Goal: Information Seeking & Learning: Find specific page/section

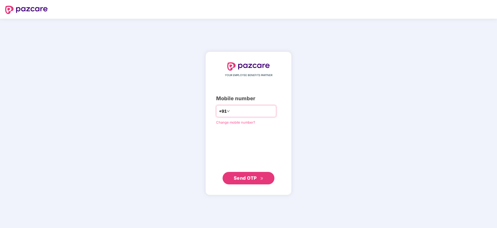
type input "**********"
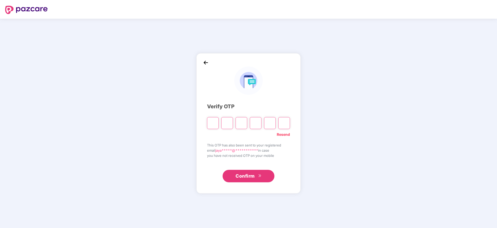
paste input "*"
type input "*"
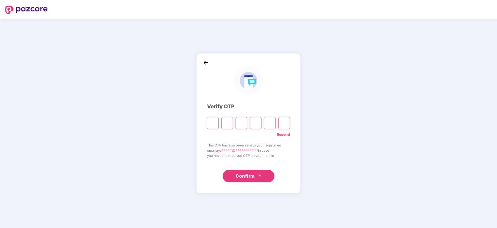
type input "*"
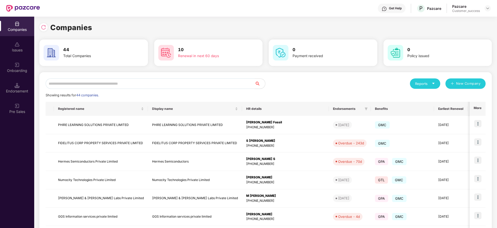
click at [194, 86] on input "text" at bounding box center [150, 83] width 209 height 10
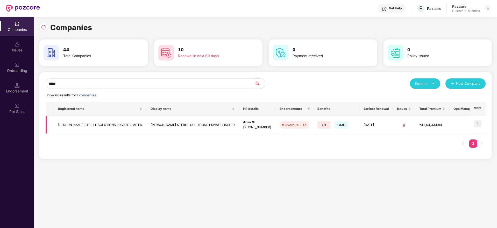
type input "*****"
click at [480, 124] on img at bounding box center [477, 123] width 7 height 7
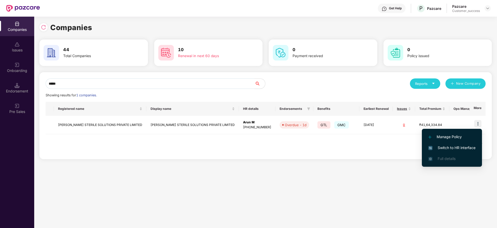
click at [464, 146] on span "Switch to HR interface" at bounding box center [452, 148] width 47 height 6
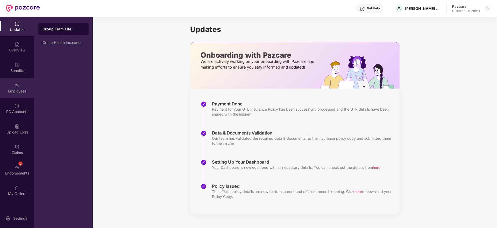
click at [18, 87] on img at bounding box center [17, 85] width 5 height 5
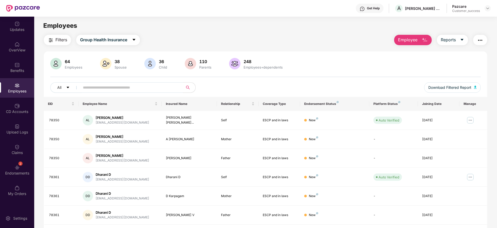
click at [125, 86] on input "text" at bounding box center [129, 87] width 93 height 8
paste input "*****"
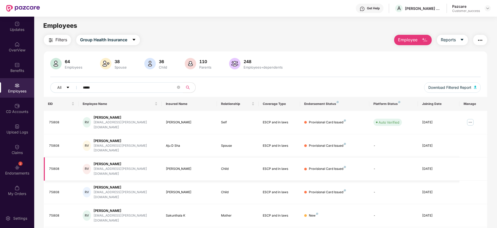
scroll to position [17, 0]
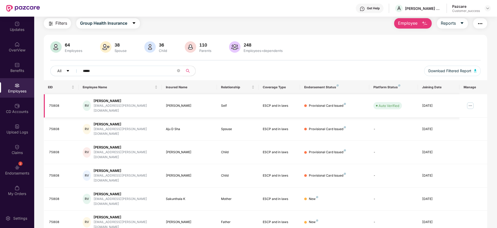
type input "*****"
click at [471, 102] on img at bounding box center [470, 105] width 8 height 8
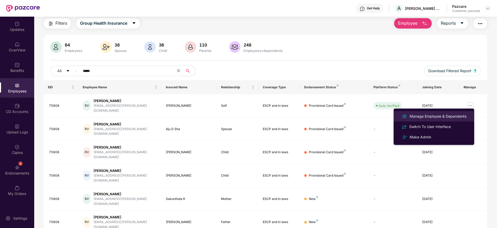
click at [445, 118] on div "Manage Employee & Dependents" at bounding box center [438, 116] width 59 height 6
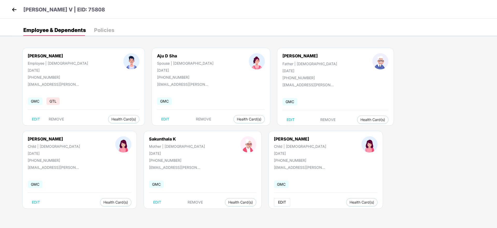
click at [278, 200] on span "EDIT" at bounding box center [282, 202] width 8 height 4
select select "*****"
select select "******"
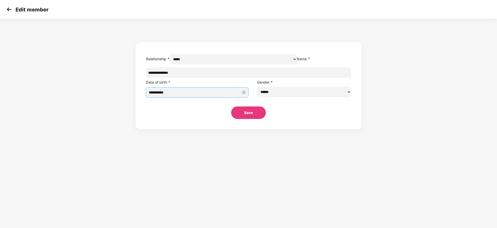
click at [217, 95] on input "**********" at bounding box center [195, 92] width 92 height 6
click at [215, 114] on button "May" at bounding box center [217, 115] width 8 height 10
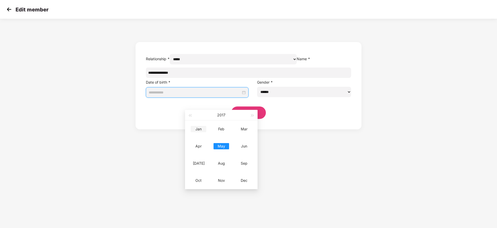
click at [199, 126] on div "Jan" at bounding box center [199, 129] width 16 height 6
type input "**********"
click at [229, 133] on div "5" at bounding box center [230, 134] width 6 height 6
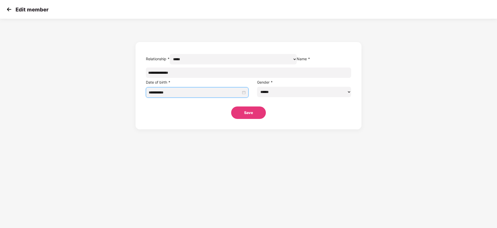
click at [251, 119] on button "Save" at bounding box center [248, 112] width 35 height 12
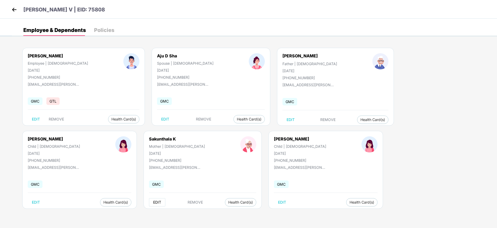
click at [153, 200] on span "EDIT" at bounding box center [157, 202] width 8 height 4
select select "******"
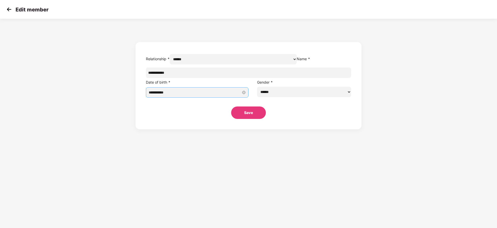
click at [215, 95] on input "**********" at bounding box center [195, 92] width 92 height 6
click at [216, 114] on button "Oct" at bounding box center [216, 115] width 6 height 10
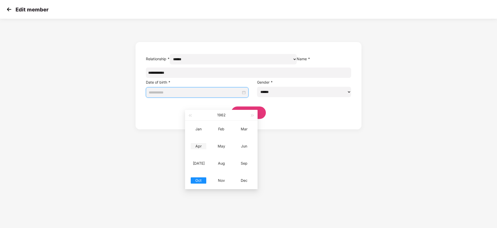
click at [198, 145] on div "Apr" at bounding box center [199, 146] width 16 height 6
type input "**********"
click at [213, 141] on div "10" at bounding box center [211, 142] width 6 height 6
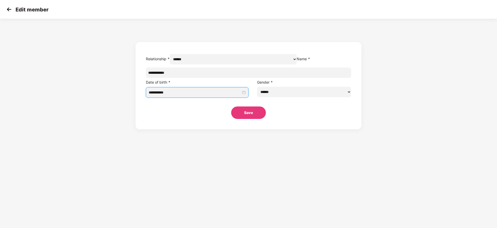
click at [245, 119] on button "Save" at bounding box center [248, 112] width 35 height 12
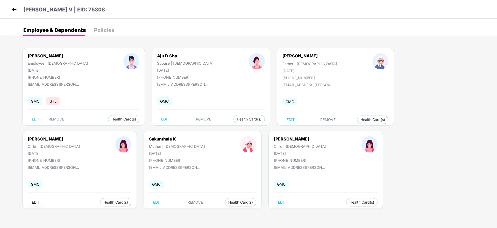
click at [40, 200] on span "EDIT" at bounding box center [36, 202] width 8 height 4
select select "*****"
select select "******"
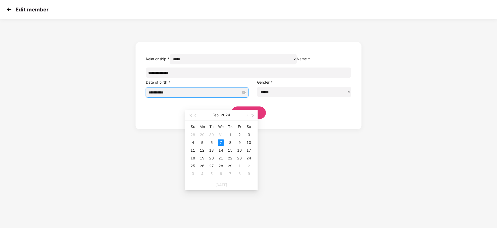
click at [232, 95] on input "**********" at bounding box center [195, 92] width 92 height 6
click at [214, 114] on button "Feb" at bounding box center [216, 115] width 6 height 10
click at [201, 162] on div "[DATE]" at bounding box center [199, 163] width 16 height 6
type input "**********"
click at [211, 133] on div "2" at bounding box center [211, 134] width 6 height 6
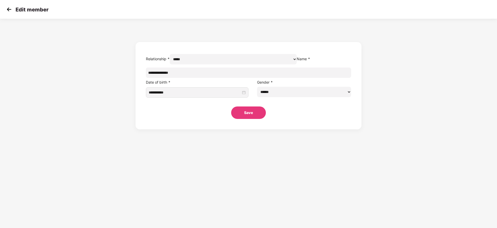
click at [251, 119] on button "Save" at bounding box center [248, 112] width 35 height 12
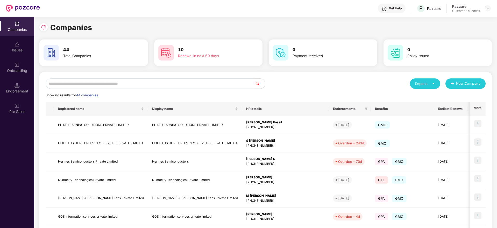
click at [163, 83] on input "text" at bounding box center [150, 83] width 209 height 10
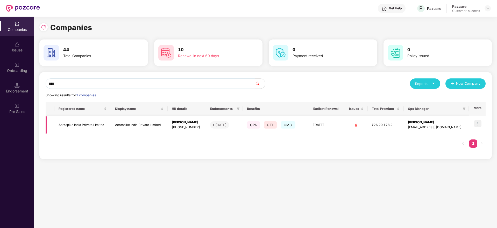
type input "****"
click at [479, 121] on img at bounding box center [477, 123] width 7 height 7
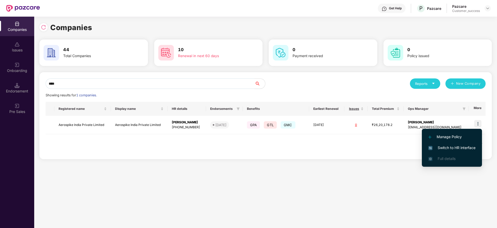
click at [457, 149] on span "Switch to HR interface" at bounding box center [452, 148] width 47 height 6
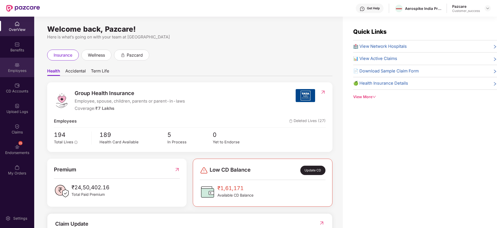
click at [13, 63] on div "Employees" at bounding box center [17, 67] width 34 height 19
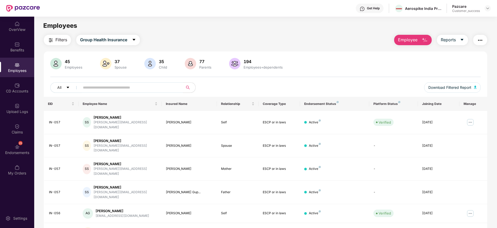
click at [134, 85] on input "text" at bounding box center [129, 87] width 93 height 8
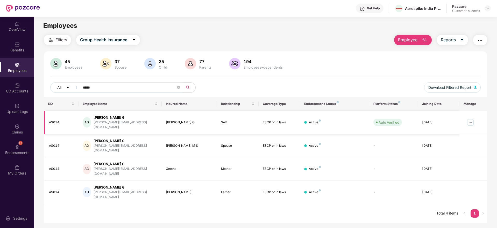
type input "*****"
click at [467, 118] on img at bounding box center [470, 122] width 8 height 8
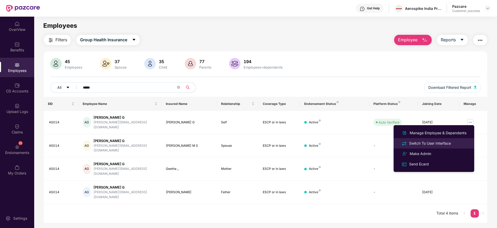
click at [445, 144] on div "Switch To User Interface" at bounding box center [430, 143] width 44 height 6
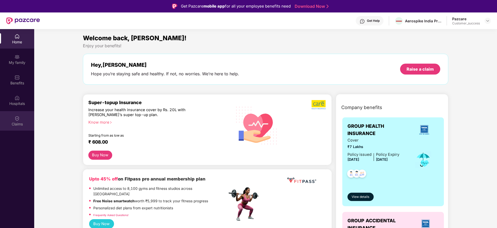
click at [5, 122] on div "Claims" at bounding box center [17, 123] width 34 height 5
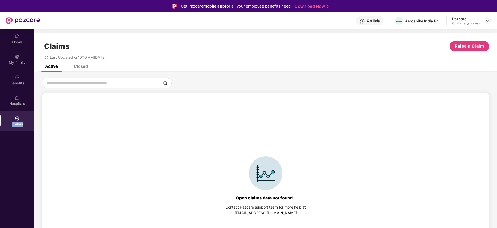
drag, startPoint x: 5, startPoint y: 123, endPoint x: 100, endPoint y: 120, distance: 95.2
click at [100, 120] on div "Home My family Benefits Hospitals Claims Claims Raise a Claim Last Updated on 1…" at bounding box center [248, 143] width 497 height 228
click at [180, 132] on div "Open claims data not found . Contact Pazcare support team for more help at [EMA…" at bounding box center [266, 186] width 442 height 176
click at [84, 65] on div "Closed" at bounding box center [81, 66] width 14 height 5
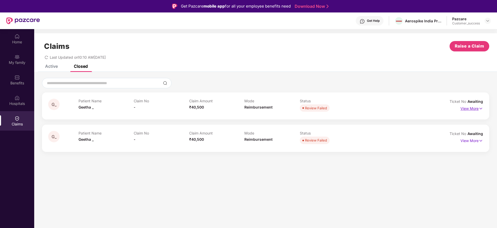
click at [472, 104] on p "View More" at bounding box center [472, 107] width 23 height 7
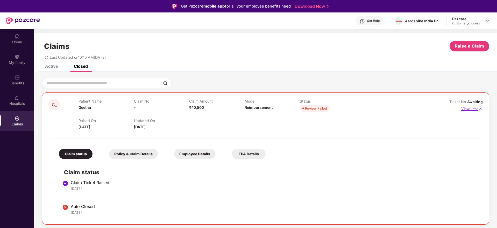
click at [472, 104] on p "View Less" at bounding box center [472, 107] width 22 height 7
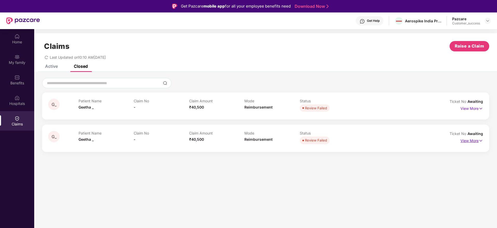
click at [461, 139] on p "View More" at bounding box center [472, 139] width 23 height 7
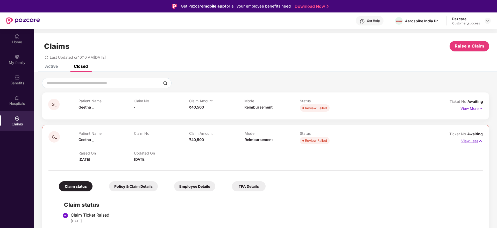
click at [461, 139] on p "View Less" at bounding box center [472, 140] width 22 height 7
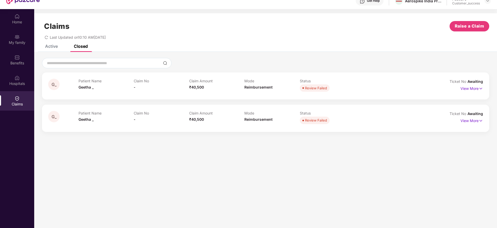
scroll to position [29, 0]
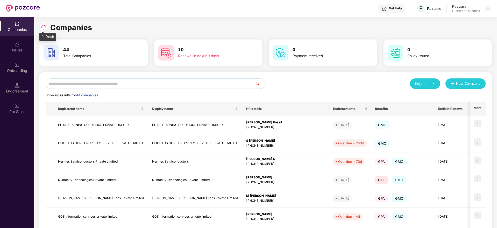
click at [42, 27] on img at bounding box center [43, 27] width 5 height 5
click at [188, 82] on input "text" at bounding box center [150, 83] width 209 height 10
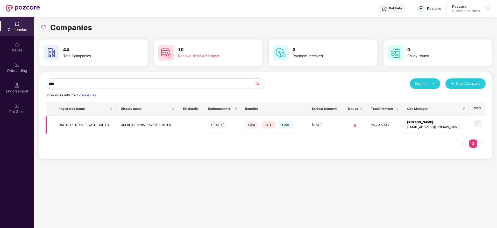
type input "****"
click at [476, 122] on img at bounding box center [477, 123] width 7 height 7
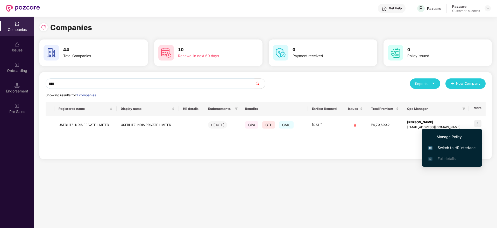
click at [463, 145] on span "Switch to HR interface" at bounding box center [452, 148] width 47 height 6
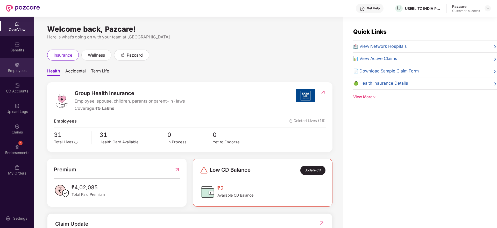
click at [14, 65] on div "Employees" at bounding box center [17, 67] width 34 height 19
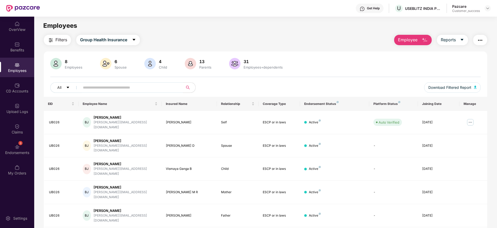
click at [110, 89] on input "text" at bounding box center [129, 87] width 93 height 8
paste input "*****"
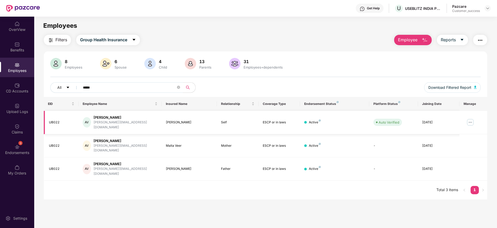
type input "*****"
click at [468, 120] on img at bounding box center [470, 122] width 8 height 8
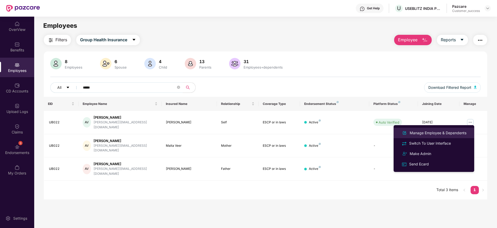
click at [448, 130] on div "Manage Employee & Dependents" at bounding box center [434, 133] width 67 height 6
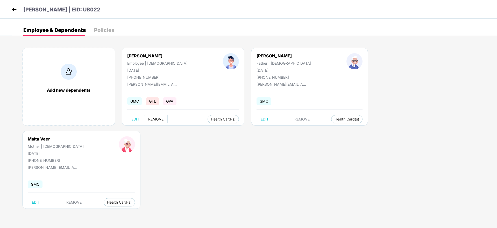
click at [152, 119] on span "REMOVE" at bounding box center [155, 119] width 15 height 4
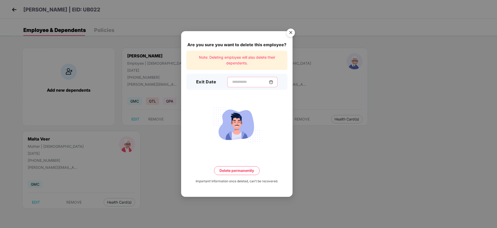
click at [232, 82] on input at bounding box center [250, 81] width 37 height 5
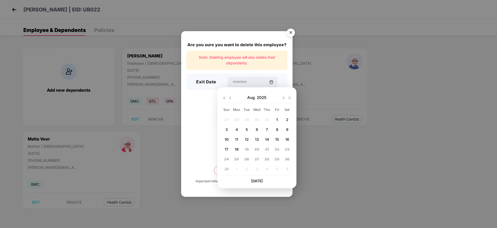
click at [269, 139] on span "14" at bounding box center [267, 139] width 4 height 4
type input "**********"
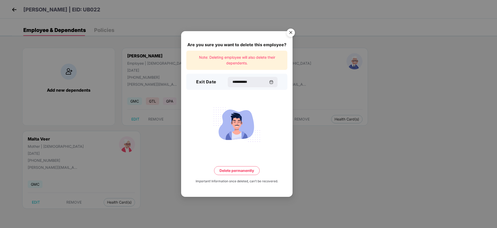
click at [235, 171] on button "Delete permanently" at bounding box center [237, 170] width 46 height 9
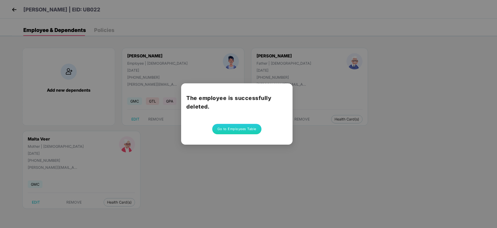
click at [237, 131] on button "Go to Employees Table" at bounding box center [236, 129] width 49 height 10
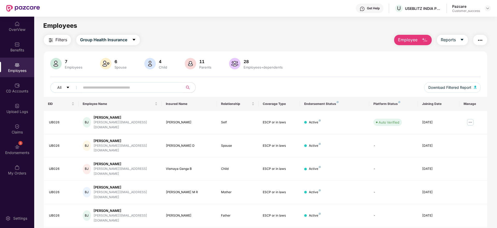
click at [166, 88] on input "text" at bounding box center [129, 87] width 93 height 8
paste input "*****"
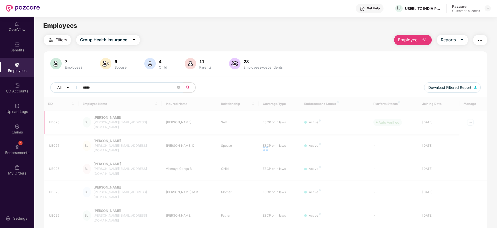
type input "*****"
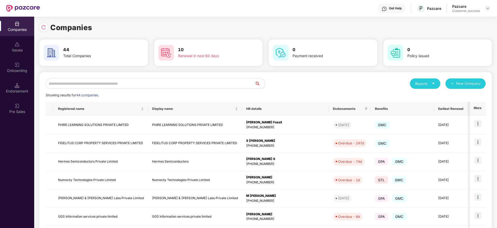
click at [145, 86] on input "text" at bounding box center [150, 83] width 209 height 10
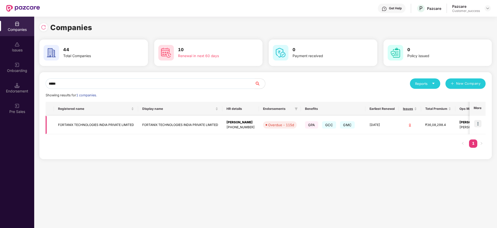
type input "*****"
click at [479, 118] on td at bounding box center [478, 125] width 16 height 18
click at [479, 125] on img at bounding box center [477, 123] width 7 height 7
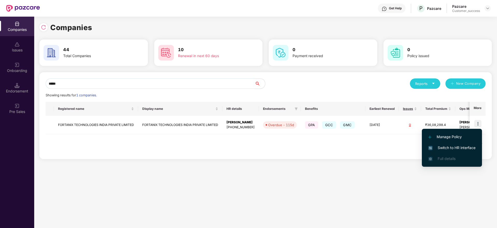
click at [453, 147] on span "Switch to HR interface" at bounding box center [452, 148] width 47 height 6
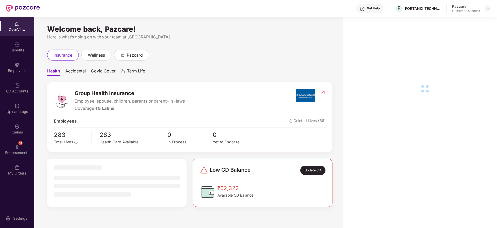
click at [12, 58] on div "Employees" at bounding box center [17, 67] width 34 height 19
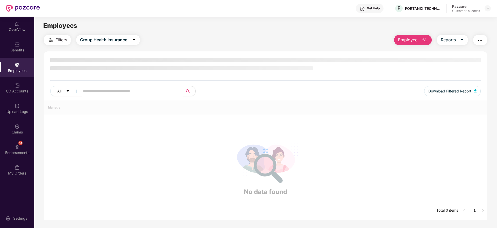
click at [18, 66] on img at bounding box center [17, 64] width 5 height 5
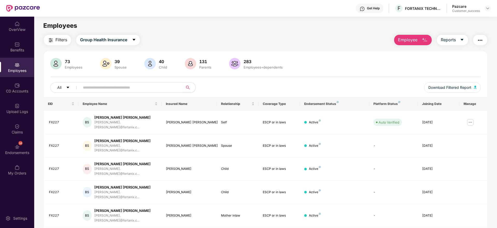
click at [152, 85] on input "text" at bounding box center [129, 87] width 93 height 8
type input "*****"
drag, startPoint x: 96, startPoint y: 118, endPoint x: 126, endPoint y: 118, distance: 29.8
click at [126, 118] on div "[PERSON_NAME] [PERSON_NAME]" at bounding box center [125, 117] width 63 height 5
copy div "[PERSON_NAME] [PERSON_NAME]"
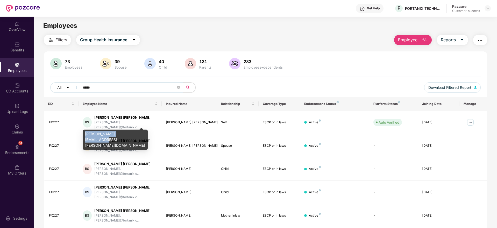
drag, startPoint x: 86, startPoint y: 134, endPoint x: 129, endPoint y: 133, distance: 43.3
click at [129, 133] on div "[PERSON_NAME][EMAIL_ADDRESS][PERSON_NAME][DOMAIN_NAME]" at bounding box center [115, 139] width 65 height 20
copy div "[PERSON_NAME][EMAIL_ADDRESS][PERSON_NAME][DOMAIN_NAME]"
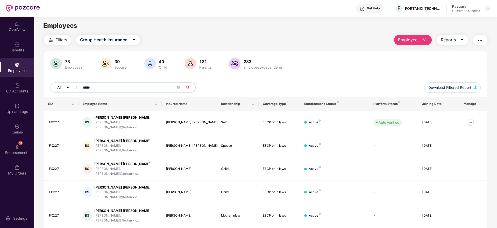
click at [177, 31] on main "Employees Filters Group Health Insurance Employee Reports 73 Employees 39 Spous…" at bounding box center [265, 131] width 463 height 228
click at [486, 8] on div at bounding box center [488, 8] width 6 height 6
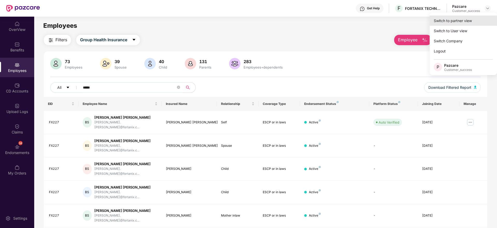
click at [475, 18] on div "Switch to partner view" at bounding box center [463, 21] width 67 height 10
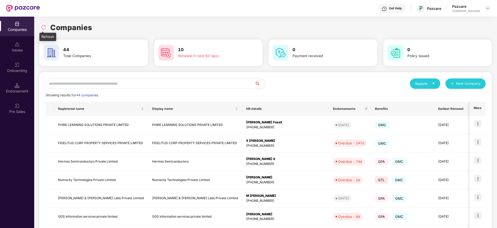
click at [44, 27] on img at bounding box center [43, 27] width 5 height 5
click at [109, 27] on div "Companies" at bounding box center [265, 27] width 453 height 11
click at [171, 88] on input "text" at bounding box center [150, 83] width 209 height 10
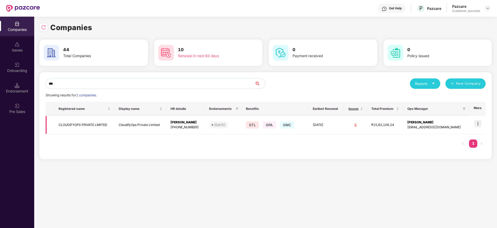
type input "***"
click at [480, 119] on td at bounding box center [477, 125] width 17 height 18
click at [482, 123] on img at bounding box center [477, 123] width 7 height 7
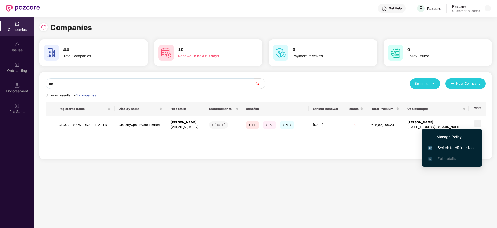
click at [453, 147] on span "Switch to HR interface" at bounding box center [452, 148] width 47 height 6
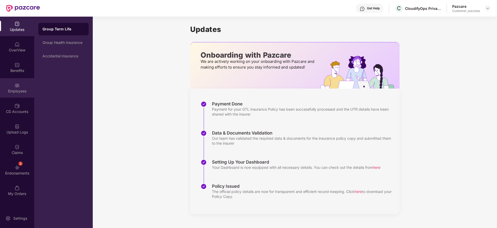
click at [19, 81] on div "Employees" at bounding box center [17, 87] width 34 height 19
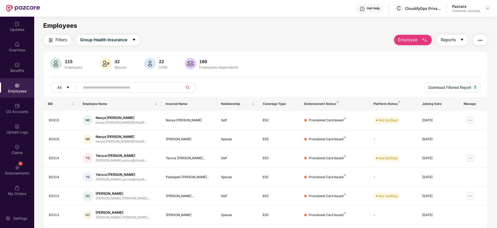
click at [143, 89] on input "text" at bounding box center [129, 87] width 93 height 8
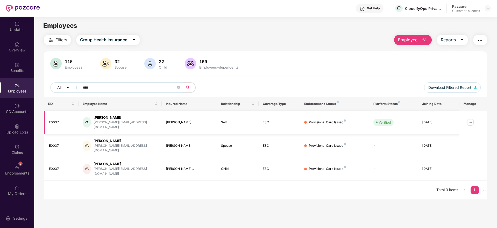
type input "****"
click at [470, 118] on img at bounding box center [470, 122] width 8 height 8
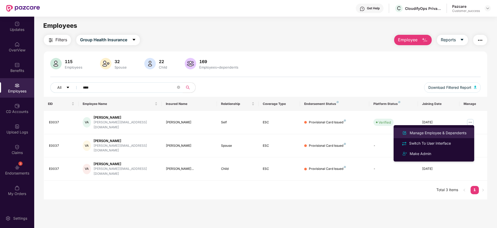
click at [452, 131] on div "Manage Employee & Dependents" at bounding box center [438, 133] width 59 height 6
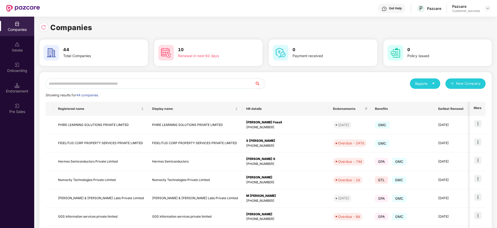
click at [201, 84] on input "text" at bounding box center [150, 83] width 209 height 10
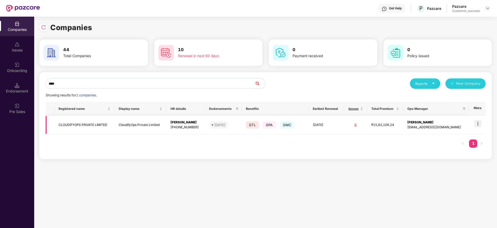
type input "****"
click at [481, 121] on img at bounding box center [477, 123] width 7 height 7
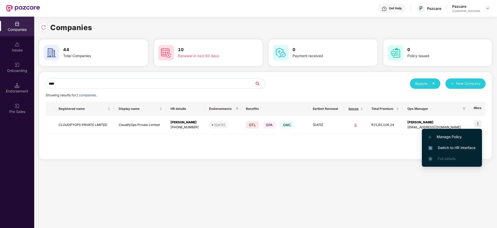
click at [453, 145] on span "Switch to HR interface" at bounding box center [452, 148] width 47 height 6
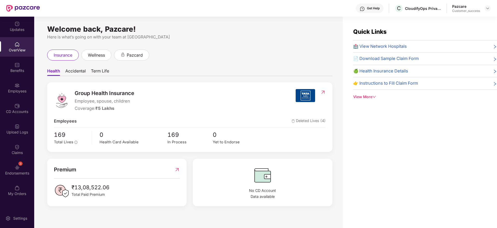
click at [18, 85] on img at bounding box center [17, 85] width 5 height 5
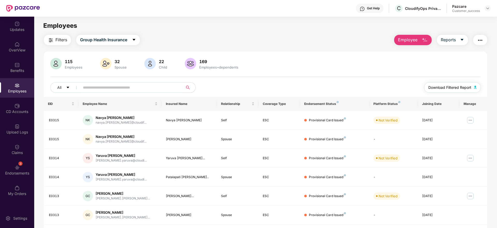
click at [449, 88] on span "Download Filtered Report" at bounding box center [450, 88] width 43 height 6
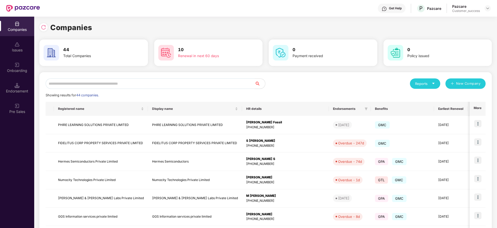
click at [148, 83] on input "text" at bounding box center [150, 83] width 209 height 10
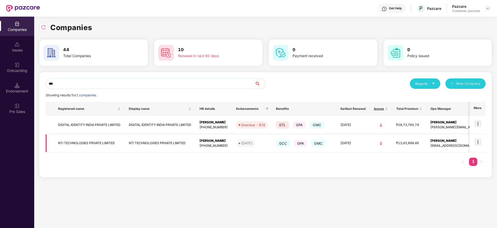
type input "***"
click at [476, 142] on img at bounding box center [477, 141] width 7 height 7
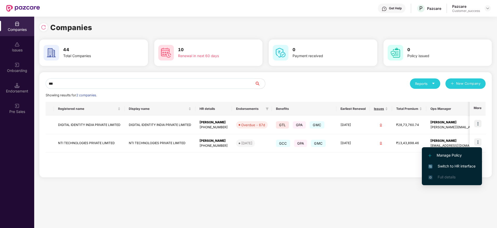
click at [458, 167] on span "Switch to HR interface" at bounding box center [452, 166] width 47 height 6
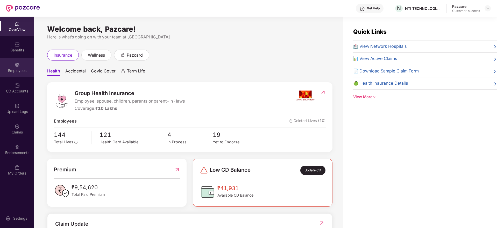
click at [17, 67] on img at bounding box center [17, 64] width 5 height 5
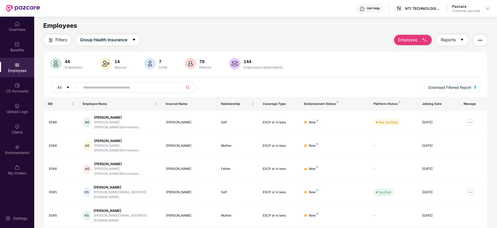
click at [57, 38] on span "Filters" at bounding box center [61, 40] width 12 height 6
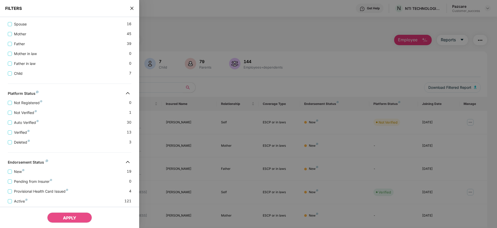
scroll to position [156, 0]
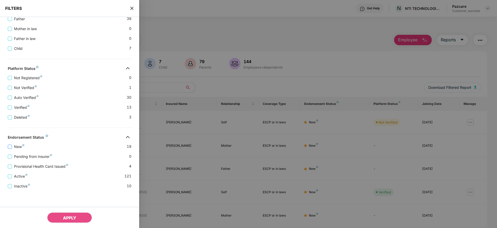
click at [17, 147] on span "New" at bounding box center [19, 147] width 15 height 6
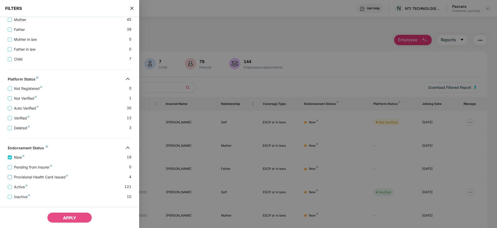
click at [52, 177] on span "Provisional Health Card Issued" at bounding box center [41, 177] width 58 height 6
click at [75, 216] on span "APPLY" at bounding box center [69, 217] width 13 height 5
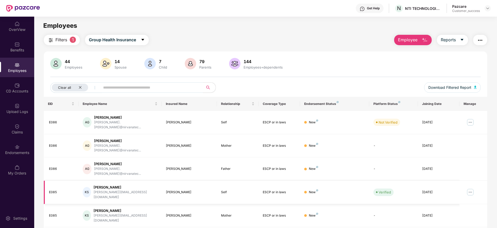
scroll to position [91, 0]
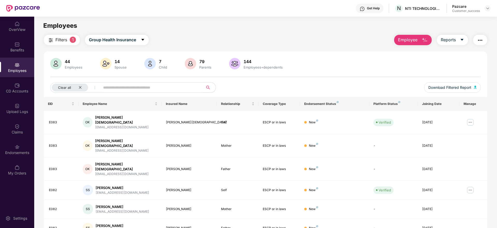
scroll to position [72, 0]
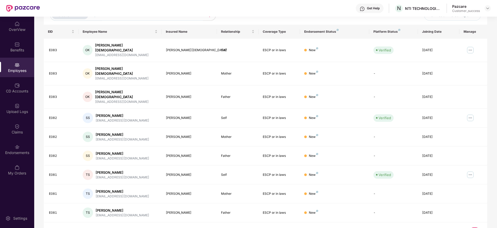
click at [467, 227] on link "1" at bounding box center [466, 231] width 8 height 8
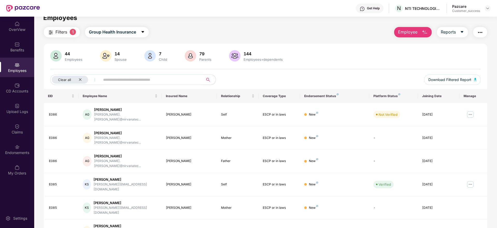
scroll to position [0, 0]
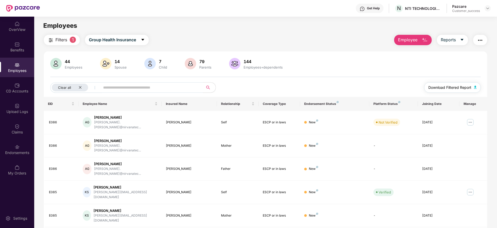
click at [445, 87] on span "Download Filtered Report" at bounding box center [450, 88] width 43 height 6
click at [81, 87] on icon "close" at bounding box center [80, 87] width 3 height 3
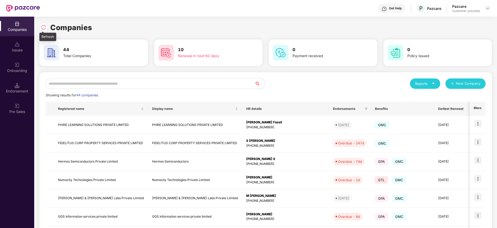
click at [44, 26] on img at bounding box center [43, 27] width 5 height 5
click at [183, 78] on input "text" at bounding box center [150, 83] width 209 height 10
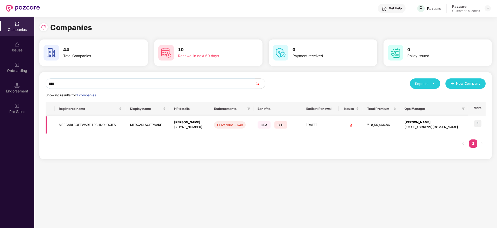
type input "****"
click at [480, 123] on img at bounding box center [477, 123] width 7 height 7
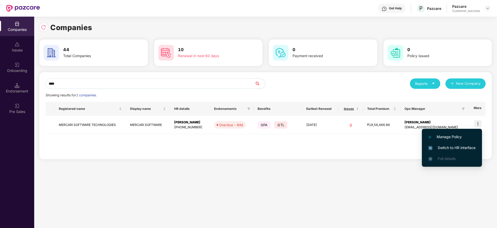
click at [450, 152] on li "Switch to HR interface" at bounding box center [452, 147] width 60 height 11
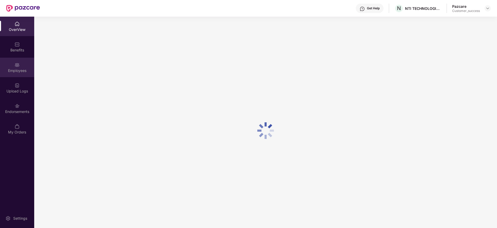
click at [20, 67] on div "Employees" at bounding box center [17, 67] width 34 height 19
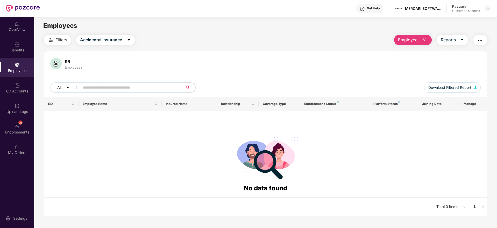
click at [111, 89] on input "text" at bounding box center [129, 87] width 93 height 8
click at [110, 38] on span "Accidental Insurance" at bounding box center [101, 40] width 42 height 6
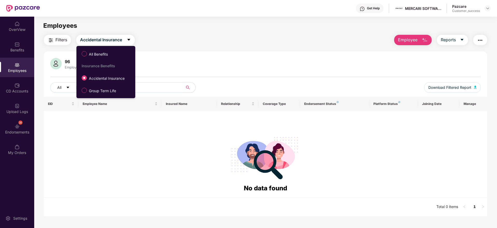
click at [114, 85] on div "All Benefits Insurance Benefits Accidental Insurance Group Term Life" at bounding box center [105, 71] width 58 height 47
click at [114, 81] on label "Accidental Insurance" at bounding box center [104, 77] width 50 height 9
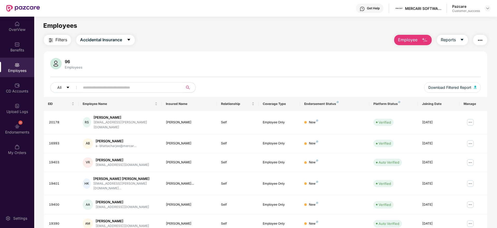
click at [141, 88] on input "text" at bounding box center [129, 87] width 93 height 8
paste input "*****"
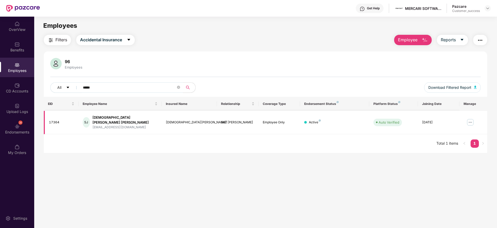
type input "*****"
click at [470, 120] on img at bounding box center [470, 122] width 8 height 8
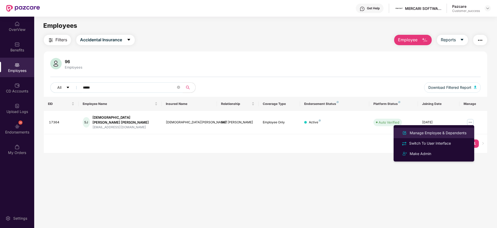
click at [446, 134] on div "Manage Employee & Dependents" at bounding box center [438, 133] width 59 height 6
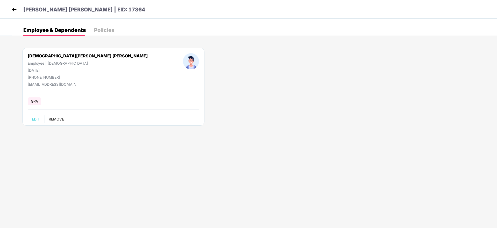
click at [57, 121] on button "REMOVE" at bounding box center [57, 119] width 24 height 8
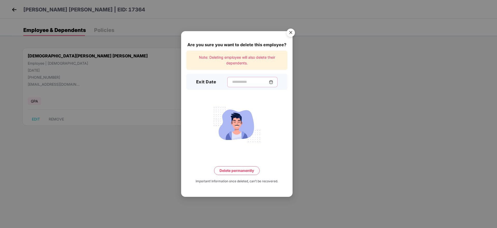
click at [232, 79] on input at bounding box center [250, 81] width 37 height 5
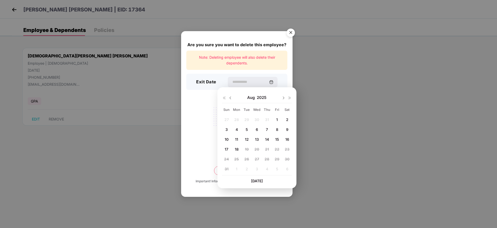
click at [269, 140] on span "14" at bounding box center [267, 139] width 4 height 4
type input "**********"
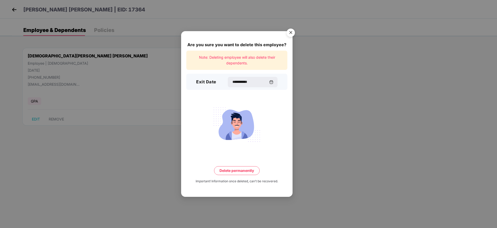
click at [229, 173] on button "Delete permanently" at bounding box center [237, 170] width 46 height 9
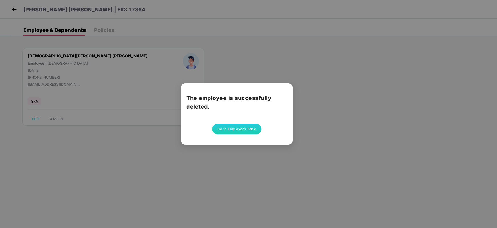
click at [228, 132] on button "Go to Employees Table" at bounding box center [236, 129] width 49 height 10
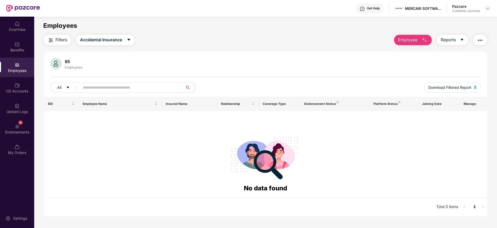
click at [416, 40] on span "Employee" at bounding box center [407, 40] width 19 height 6
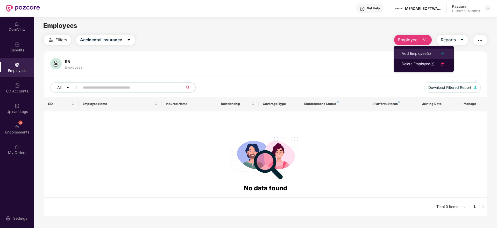
click at [419, 52] on div "Add Employee(s)" at bounding box center [416, 54] width 29 height 6
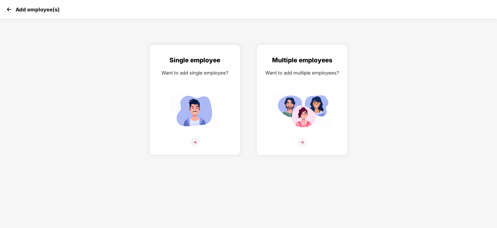
click at [305, 148] on div at bounding box center [302, 145] width 80 height 16
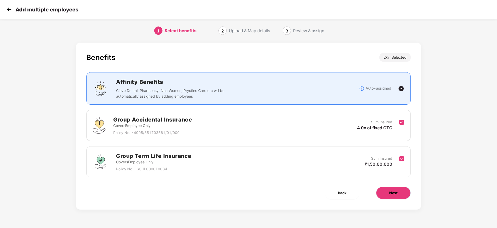
click at [394, 190] on span "Next" at bounding box center [393, 193] width 8 height 6
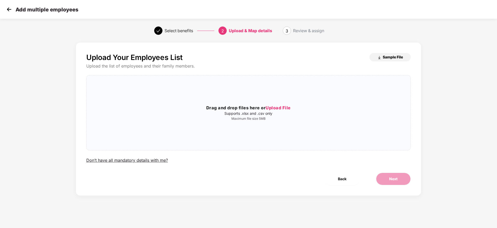
click at [389, 54] on button "Sample File" at bounding box center [390, 57] width 41 height 8
click at [263, 115] on div "Drag and drop files here or Upload File Supports .xlsx and .csv only Maximum fi…" at bounding box center [249, 112] width 324 height 16
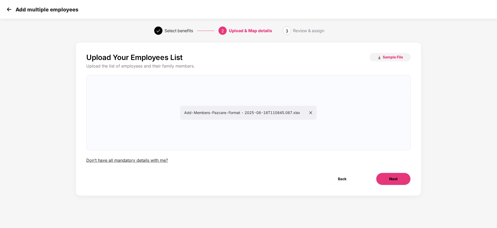
click at [395, 176] on span "Next" at bounding box center [393, 179] width 8 height 6
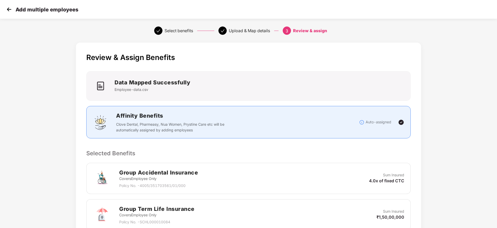
scroll to position [98, 1]
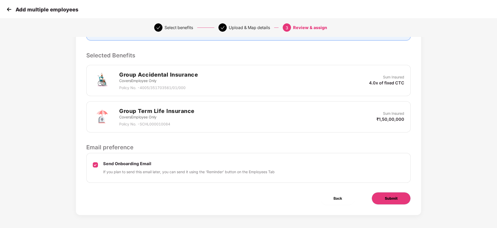
click at [379, 201] on button "Submit" at bounding box center [391, 198] width 39 height 12
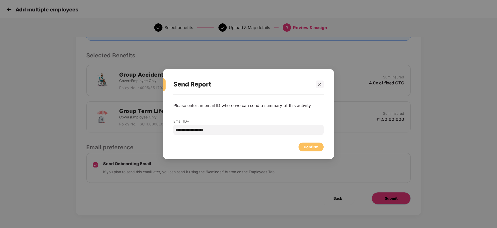
scroll to position [0, 1]
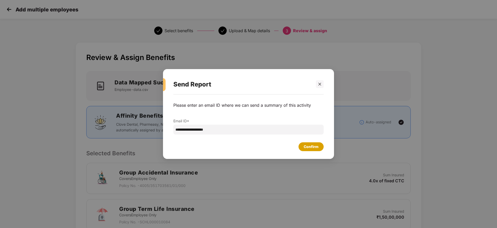
click at [310, 147] on div "Confirm" at bounding box center [311, 147] width 15 height 6
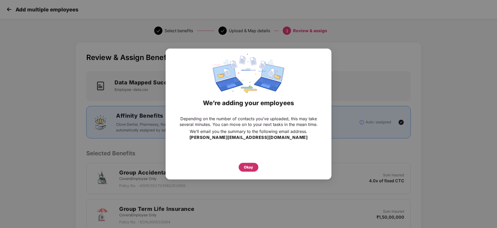
click at [252, 167] on div "Okay" at bounding box center [248, 167] width 9 height 6
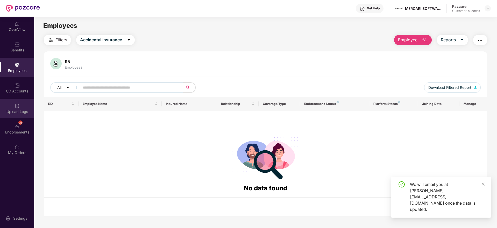
click at [25, 111] on div "Upload Logs" at bounding box center [17, 111] width 34 height 5
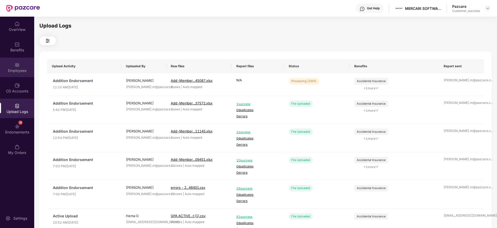
click at [19, 68] on div "Employees" at bounding box center [17, 70] width 34 height 5
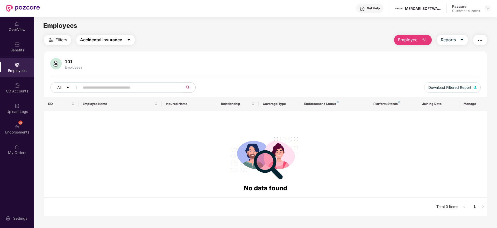
click at [118, 40] on span "Accidental Insurance" at bounding box center [101, 40] width 42 height 6
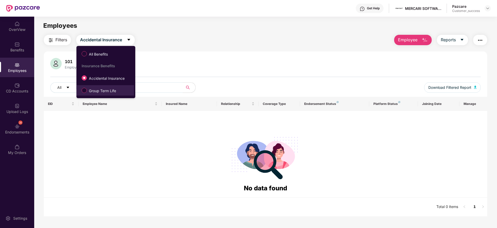
click at [117, 91] on span "Group Term Life" at bounding box center [102, 91] width 31 height 6
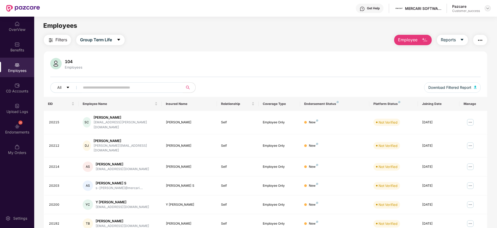
click at [486, 8] on img at bounding box center [488, 8] width 4 height 4
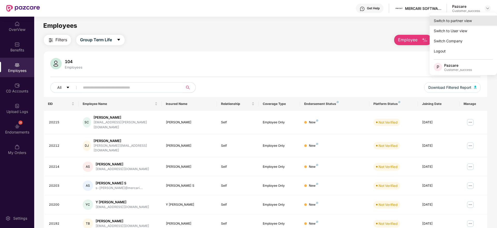
click at [463, 20] on div "Switch to partner view" at bounding box center [463, 21] width 67 height 10
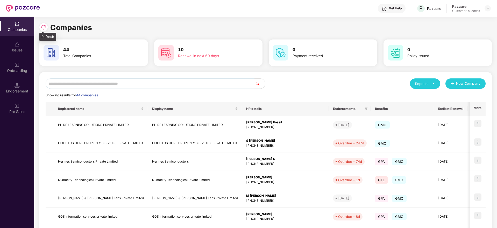
click at [44, 27] on img at bounding box center [43, 27] width 5 height 5
click at [157, 73] on div "Reports New Company Showing results for 44 companies. Registered name Display n…" at bounding box center [265, 198] width 453 height 252
click at [163, 87] on input "text" at bounding box center [150, 83] width 209 height 10
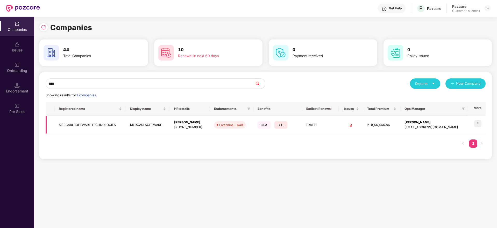
type input "****"
click at [482, 123] on img at bounding box center [477, 123] width 7 height 7
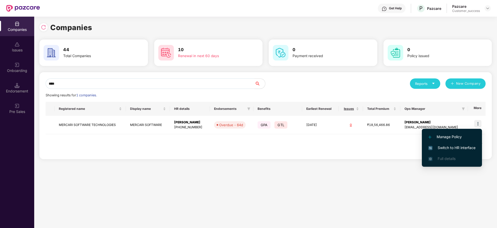
click at [451, 148] on span "Switch to HR interface" at bounding box center [452, 148] width 47 height 6
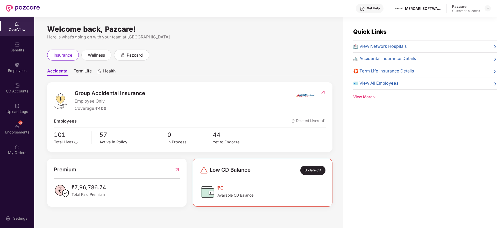
click at [20, 87] on div "CD Accounts" at bounding box center [17, 87] width 34 height 19
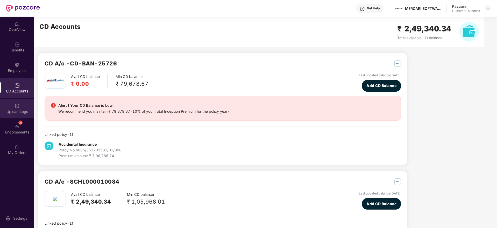
click at [21, 107] on div "Upload Logs" at bounding box center [17, 108] width 34 height 19
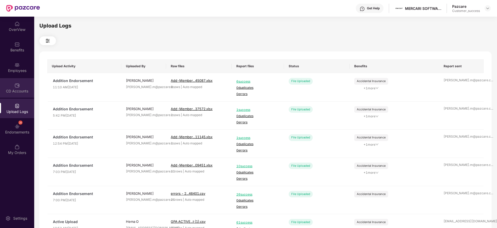
click at [15, 92] on div "CD Accounts" at bounding box center [17, 90] width 34 height 5
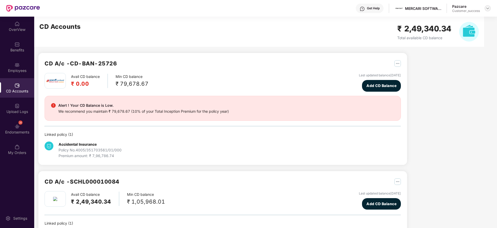
click at [487, 8] on img at bounding box center [488, 8] width 4 height 4
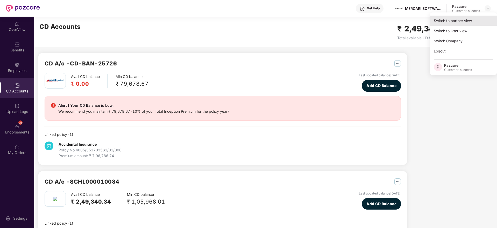
click at [469, 19] on div "Switch to partner view" at bounding box center [463, 21] width 67 height 10
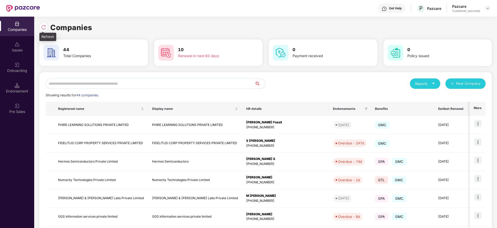
click at [43, 27] on img at bounding box center [43, 27] width 5 height 5
click at [151, 83] on input "text" at bounding box center [150, 83] width 209 height 10
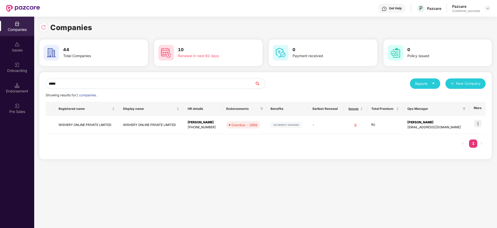
type input "******"
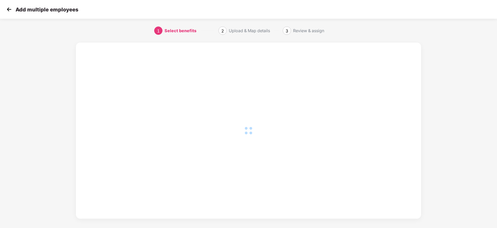
click at [6, 8] on img at bounding box center [9, 9] width 8 height 8
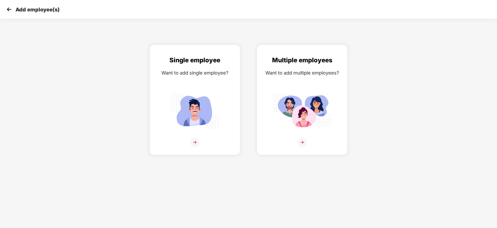
click at [6, 8] on img at bounding box center [9, 9] width 8 height 8
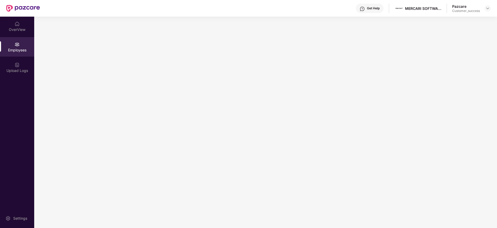
click at [485, 5] on div at bounding box center [488, 8] width 6 height 6
click at [490, 10] on div at bounding box center [488, 8] width 6 height 6
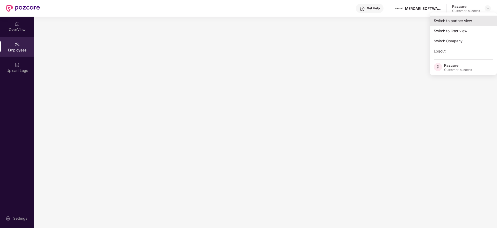
click at [469, 18] on div "Switch to partner view" at bounding box center [463, 21] width 67 height 10
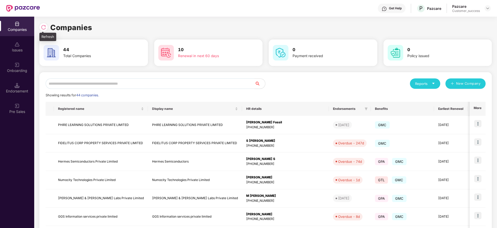
click at [44, 24] on div at bounding box center [43, 27] width 8 height 8
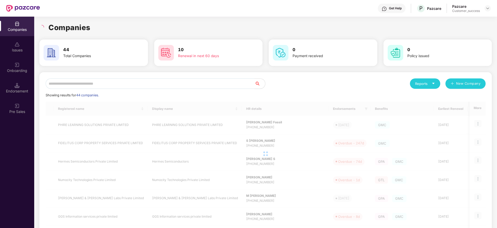
click at [117, 26] on div "Companies" at bounding box center [265, 27] width 453 height 11
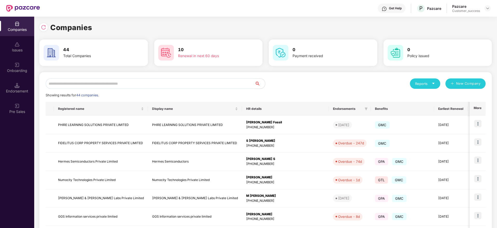
click at [188, 82] on input "text" at bounding box center [150, 83] width 209 height 10
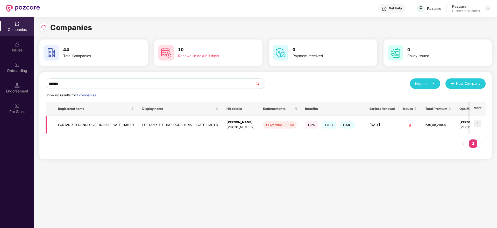
type input "*******"
click at [478, 124] on img at bounding box center [477, 123] width 7 height 7
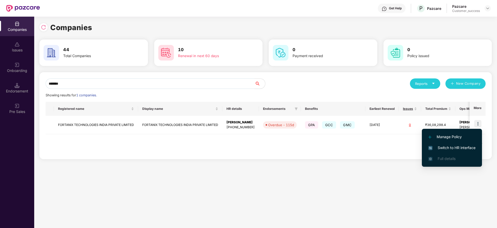
click at [457, 146] on span "Switch to HR interface" at bounding box center [452, 148] width 47 height 6
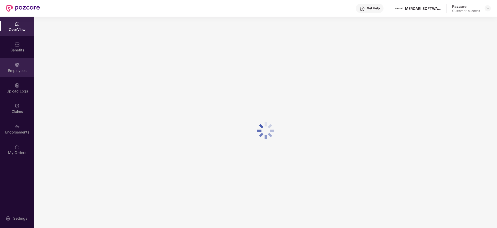
click at [20, 69] on div "Employees" at bounding box center [17, 70] width 34 height 5
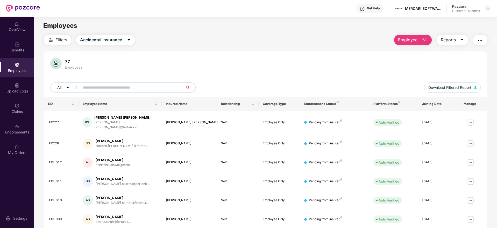
click at [124, 89] on input "text" at bounding box center [129, 87] width 93 height 8
type input "****"
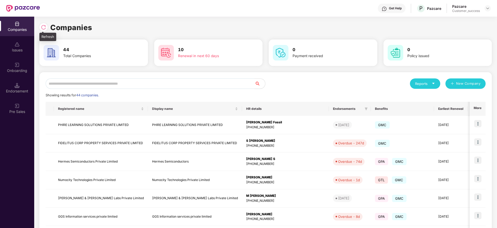
click at [46, 24] on div at bounding box center [43, 27] width 8 height 8
click at [23, 65] on div "Onboarding" at bounding box center [17, 67] width 34 height 19
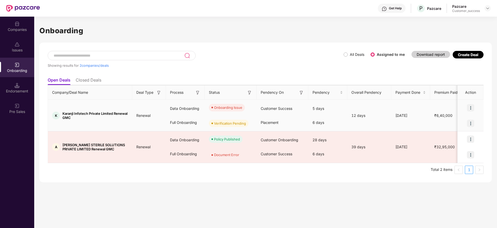
click at [472, 104] on img at bounding box center [470, 107] width 7 height 7
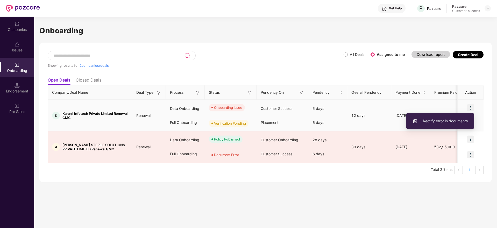
click at [443, 119] on span "Rectify error in documents" at bounding box center [440, 121] width 55 height 6
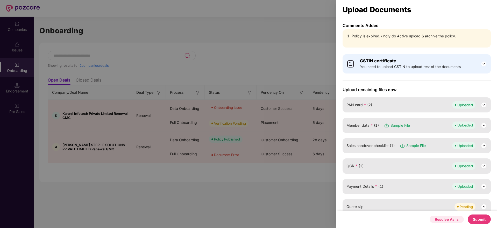
click at [450, 222] on button "Resolve As Is" at bounding box center [447, 218] width 34 height 7
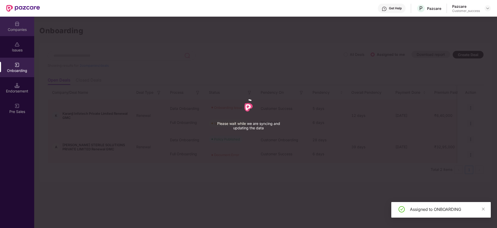
click at [20, 20] on div "Companies" at bounding box center [17, 26] width 34 height 19
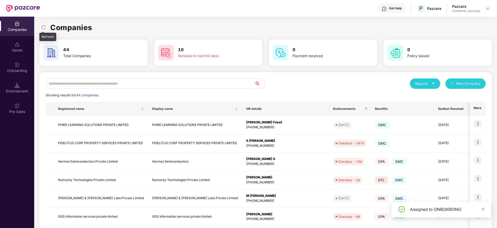
click at [46, 26] on img at bounding box center [43, 27] width 5 height 5
click at [46, 26] on div at bounding box center [43, 27] width 8 height 8
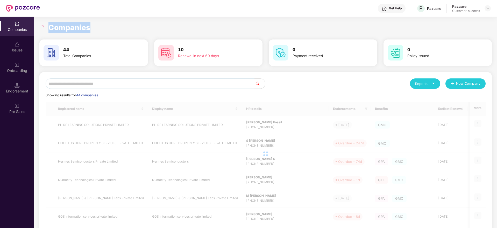
drag, startPoint x: 95, startPoint y: 27, endPoint x: 43, endPoint y: 29, distance: 52.1
click at [43, 29] on div "Companies" at bounding box center [265, 27] width 453 height 11
click at [43, 29] on icon "loading" at bounding box center [41, 27] width 6 height 6
click at [62, 27] on h1 "Companies" at bounding box center [69, 27] width 42 height 11
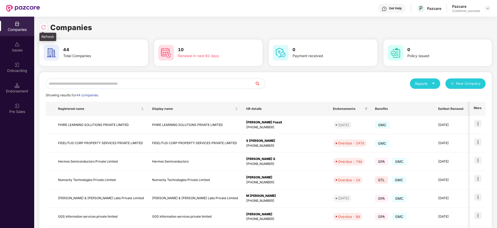
click at [44, 25] on img at bounding box center [43, 27] width 5 height 5
click at [44, 27] on img at bounding box center [43, 27] width 5 height 5
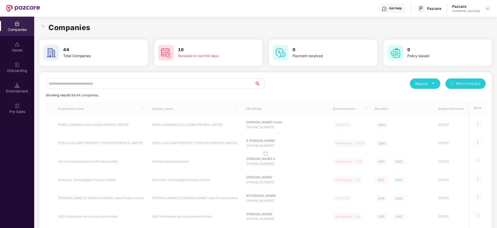
click at [107, 23] on div "Companies" at bounding box center [265, 27] width 453 height 11
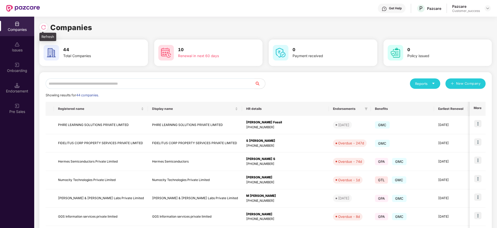
click at [43, 31] on div at bounding box center [43, 27] width 8 height 8
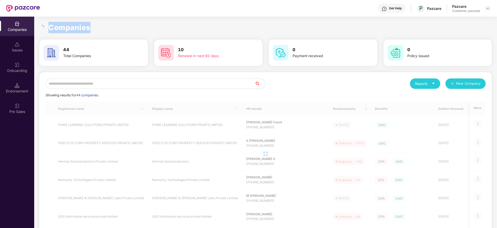
drag, startPoint x: 93, startPoint y: 25, endPoint x: 40, endPoint y: 26, distance: 53.4
click at [40, 26] on div "Companies" at bounding box center [265, 27] width 453 height 11
click at [40, 26] on icon "loading" at bounding box center [42, 27] width 6 height 6
click at [51, 26] on h1 "Companies" at bounding box center [69, 27] width 42 height 11
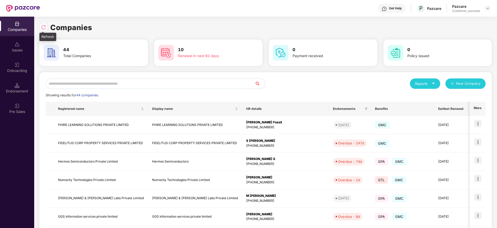
click at [41, 25] on img at bounding box center [43, 27] width 5 height 5
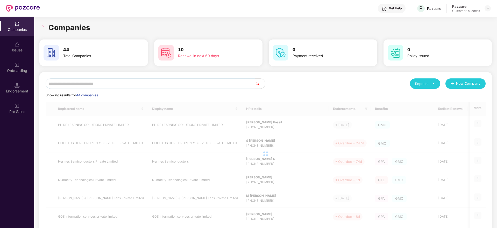
click at [127, 80] on input "text" at bounding box center [150, 83] width 209 height 10
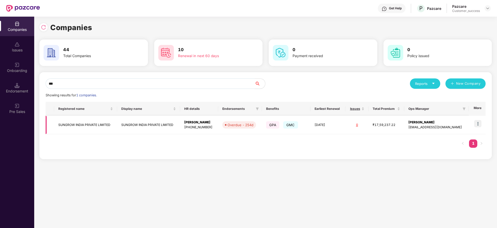
type input "***"
click at [481, 123] on img at bounding box center [477, 123] width 7 height 7
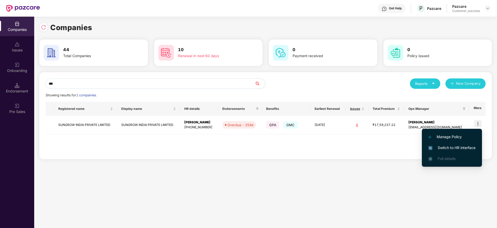
click at [448, 149] on span "Switch to HR interface" at bounding box center [452, 148] width 47 height 6
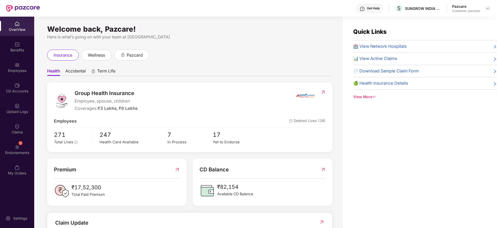
click at [15, 67] on div "Employees" at bounding box center [17, 67] width 34 height 19
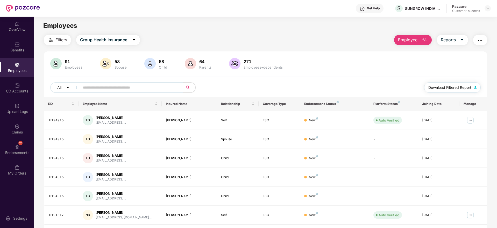
click at [437, 85] on span "Download Filtered Report" at bounding box center [450, 88] width 43 height 6
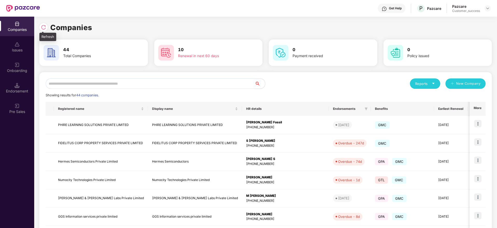
click at [43, 23] on div at bounding box center [43, 27] width 8 height 8
click at [132, 82] on input "text" at bounding box center [150, 83] width 209 height 10
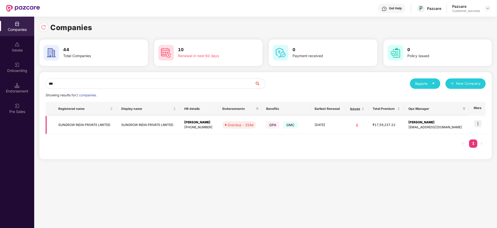
type input "***"
click at [479, 123] on img at bounding box center [477, 123] width 7 height 7
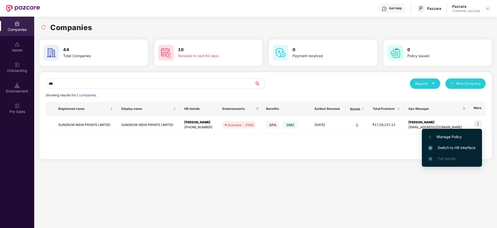
click at [454, 144] on li "Switch to HR interface" at bounding box center [452, 147] width 60 height 11
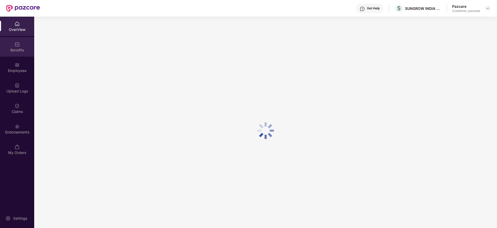
click at [16, 53] on div "Benefits" at bounding box center [17, 46] width 34 height 19
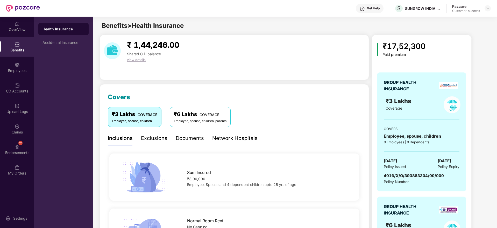
click at [66, 40] on div "Accidental Insurance" at bounding box center [64, 42] width 42 height 4
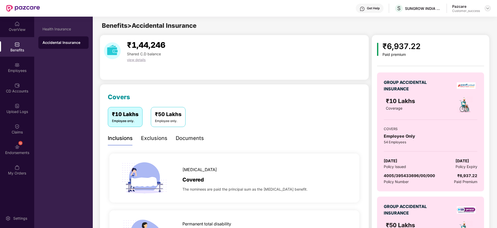
click at [490, 6] on div at bounding box center [488, 8] width 6 height 6
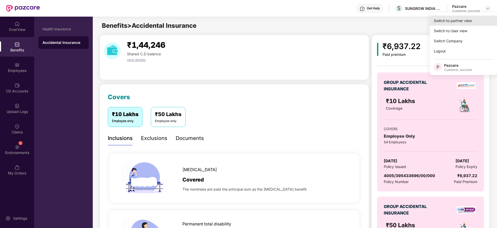
click at [471, 19] on div "Switch to partner view" at bounding box center [463, 21] width 67 height 10
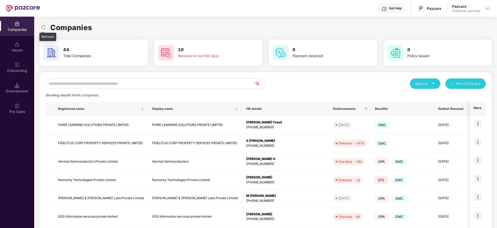
click at [46, 26] on img at bounding box center [43, 27] width 5 height 5
click at [186, 87] on input "text" at bounding box center [150, 83] width 209 height 10
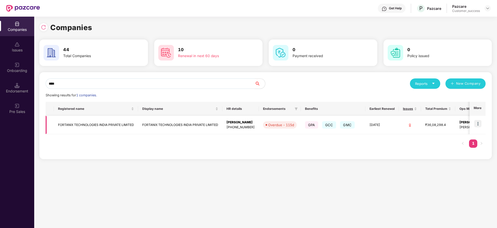
type input "****"
click at [480, 121] on img at bounding box center [477, 123] width 7 height 7
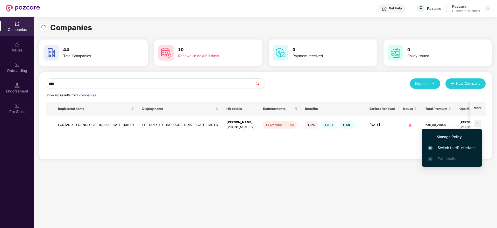
click at [463, 150] on li "Switch to HR interface" at bounding box center [452, 147] width 60 height 11
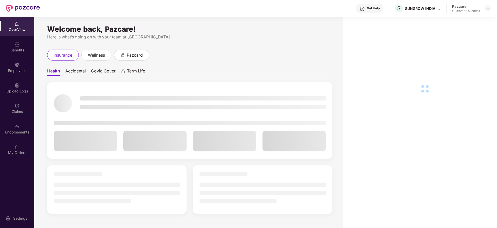
click at [16, 47] on div "Benefits" at bounding box center [17, 46] width 34 height 19
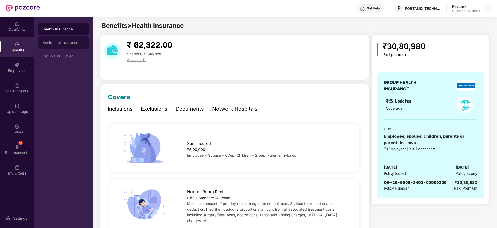
click at [72, 37] on div "Accidental Insurance" at bounding box center [63, 42] width 50 height 12
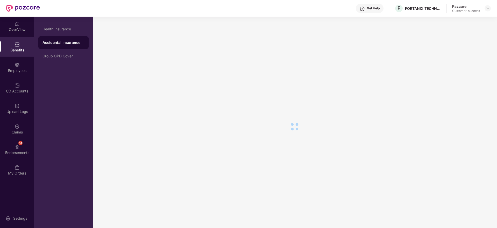
click at [72, 49] on div "Health Insurance Accidental Insurance Group OPD Cover" at bounding box center [63, 42] width 50 height 39
click at [70, 52] on div "Group OPD Cover" at bounding box center [63, 56] width 50 height 12
click at [63, 26] on div "Health Insurance" at bounding box center [63, 29] width 50 height 12
click at [486, 5] on div "Pazcare Customer_success" at bounding box center [471, 8] width 39 height 9
click at [489, 8] on img at bounding box center [488, 8] width 4 height 4
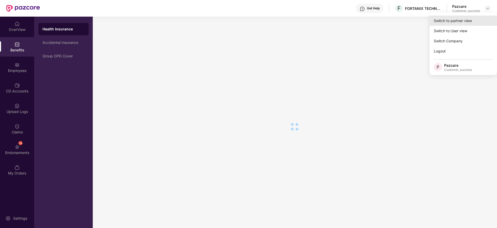
click at [470, 19] on div "Switch to partner view" at bounding box center [463, 21] width 67 height 10
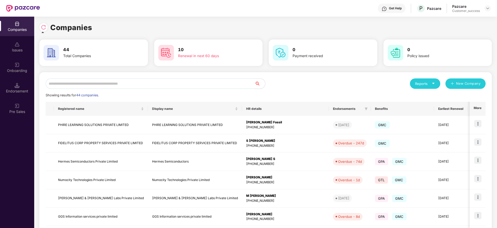
click at [45, 24] on div at bounding box center [43, 27] width 8 height 8
click at [149, 90] on div "Reports New Company Showing results for 44 companies. Registered name Display n…" at bounding box center [266, 197] width 440 height 239
click at [155, 80] on input "text" at bounding box center [150, 83] width 209 height 10
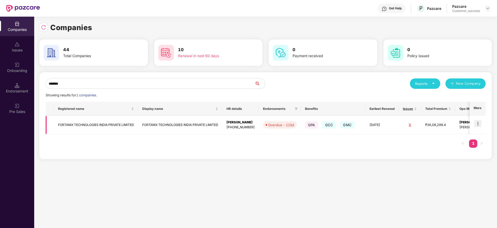
type input "*******"
click at [94, 127] on td "FORTANIX TECHNOLOGIES INDIA PRIVATE LIMITED" at bounding box center [96, 125] width 84 height 18
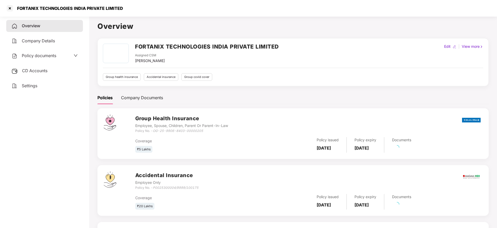
click at [43, 54] on span "Policy documents" at bounding box center [39, 55] width 34 height 5
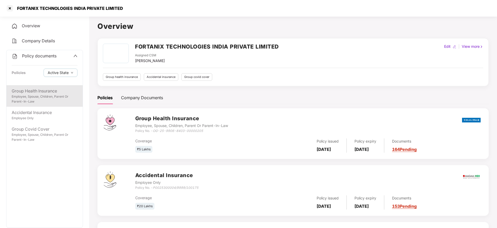
click at [45, 103] on div "Employee, Spouse, Children, Parent Or Parent-In-Law" at bounding box center [45, 99] width 66 height 10
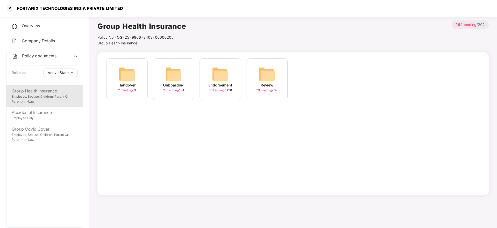
click at [234, 75] on div "Endorsement 96 Pending / 120" at bounding box center [220, 78] width 41 height 41
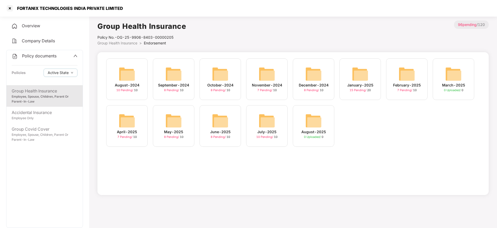
click at [270, 123] on img at bounding box center [267, 120] width 17 height 17
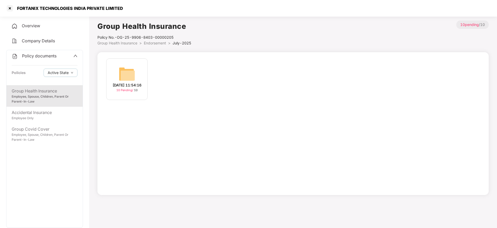
scroll to position [14, 0]
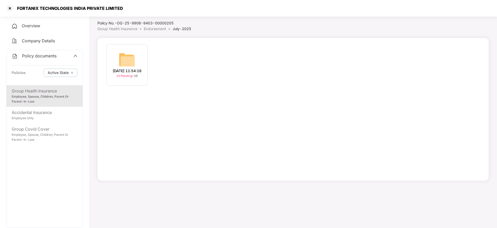
click at [130, 67] on img at bounding box center [127, 59] width 17 height 17
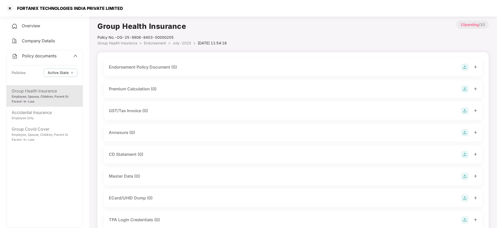
click at [184, 45] on span "July-2025" at bounding box center [182, 43] width 19 height 4
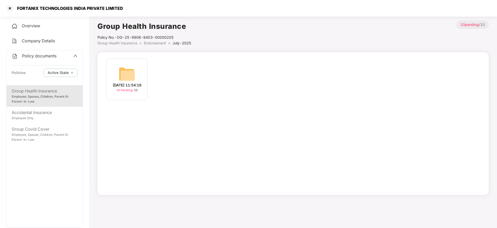
scroll to position [14, 0]
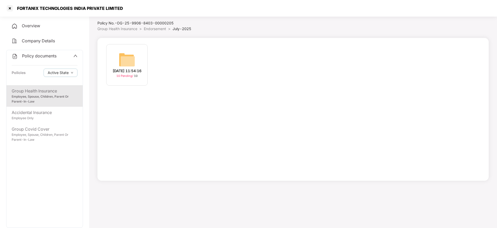
click at [154, 29] on span "Endorsement" at bounding box center [155, 28] width 22 height 4
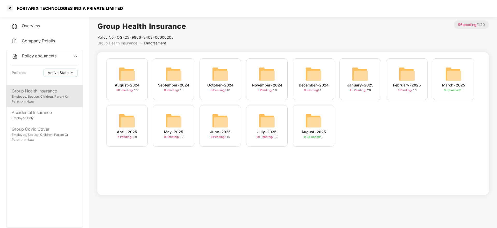
click at [213, 119] on img at bounding box center [220, 120] width 17 height 17
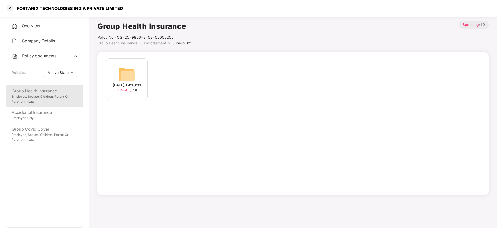
click at [160, 43] on span "Endorsement" at bounding box center [155, 43] width 22 height 4
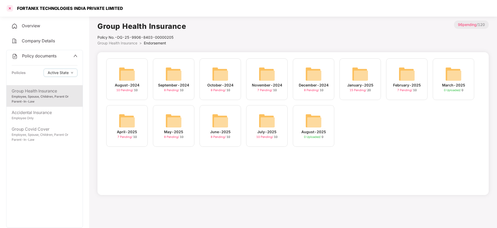
click at [11, 7] on div at bounding box center [10, 8] width 8 height 8
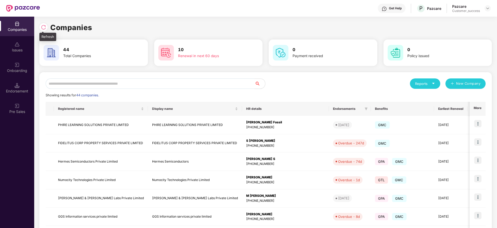
click at [43, 27] on img at bounding box center [43, 27] width 5 height 5
click at [43, 24] on div at bounding box center [43, 27] width 8 height 8
